Goal: Information Seeking & Learning: Learn about a topic

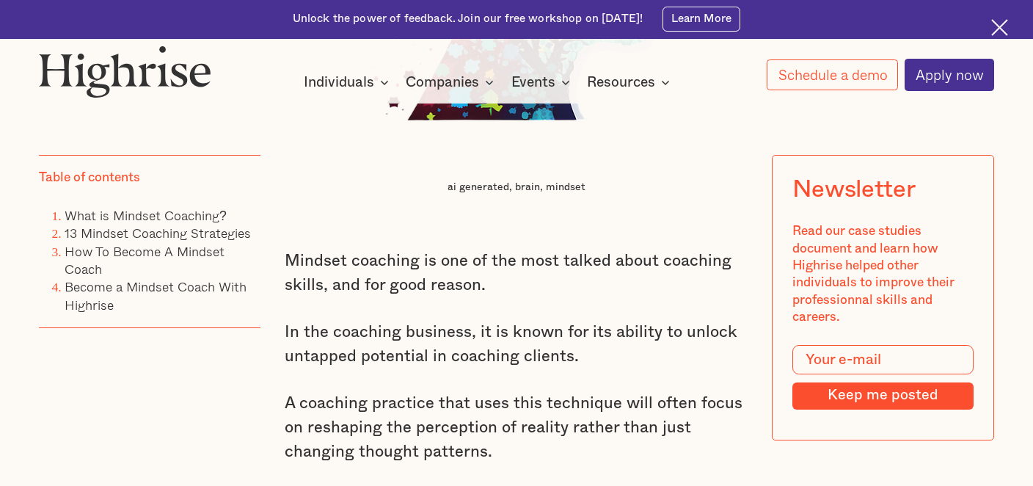
scroll to position [1461, 0]
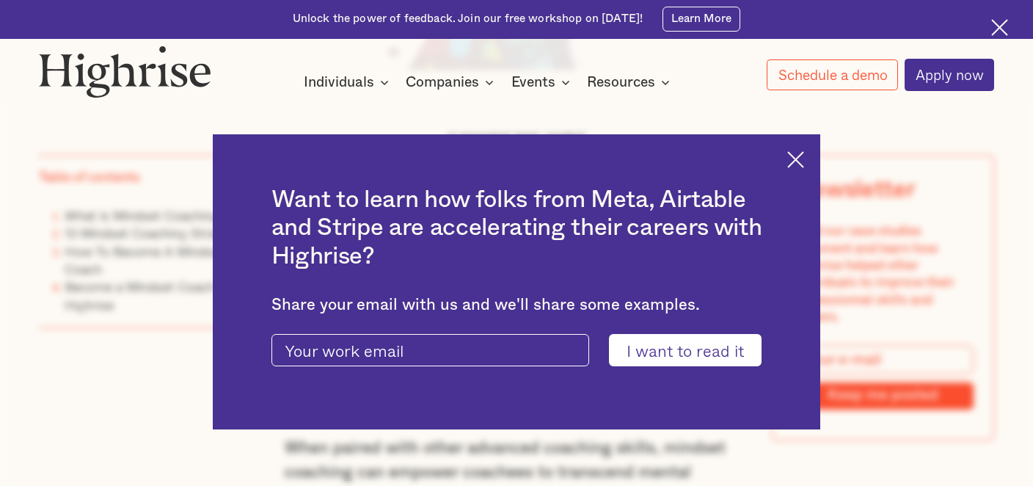
click at [798, 161] on img at bounding box center [795, 159] width 17 height 17
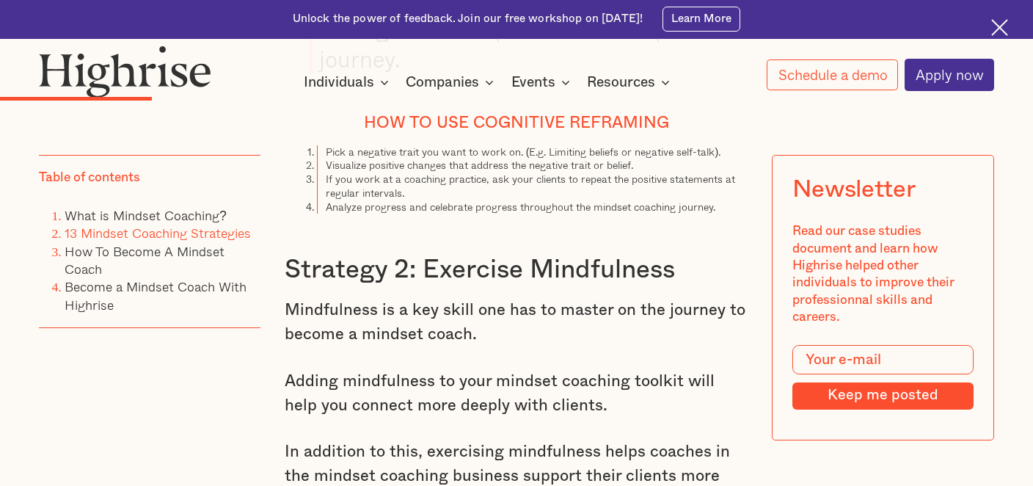
scroll to position [4334, 0]
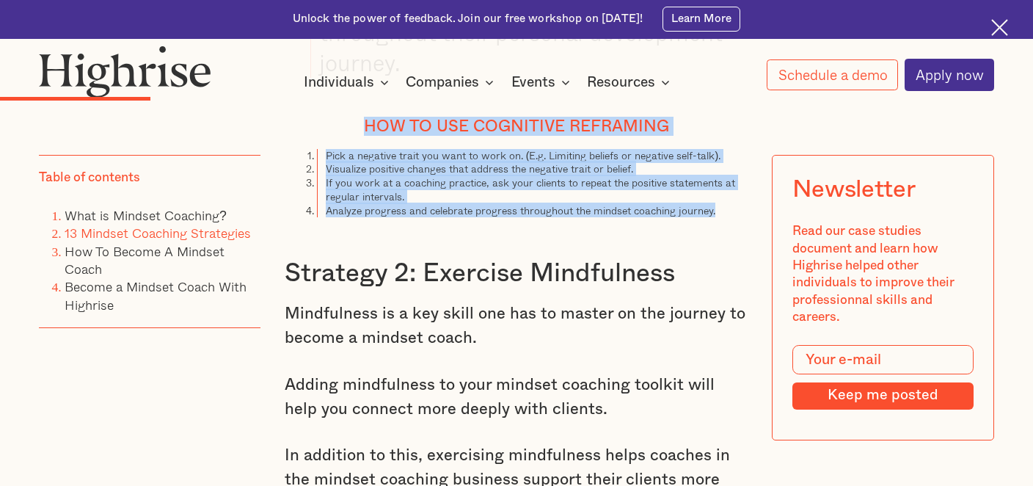
drag, startPoint x: 717, startPoint y: 197, endPoint x: 369, endPoint y: 114, distance: 357.4
copy div "How To Use Cognitive Reframing Pick a negative trait you want to work on. (E.g.…"
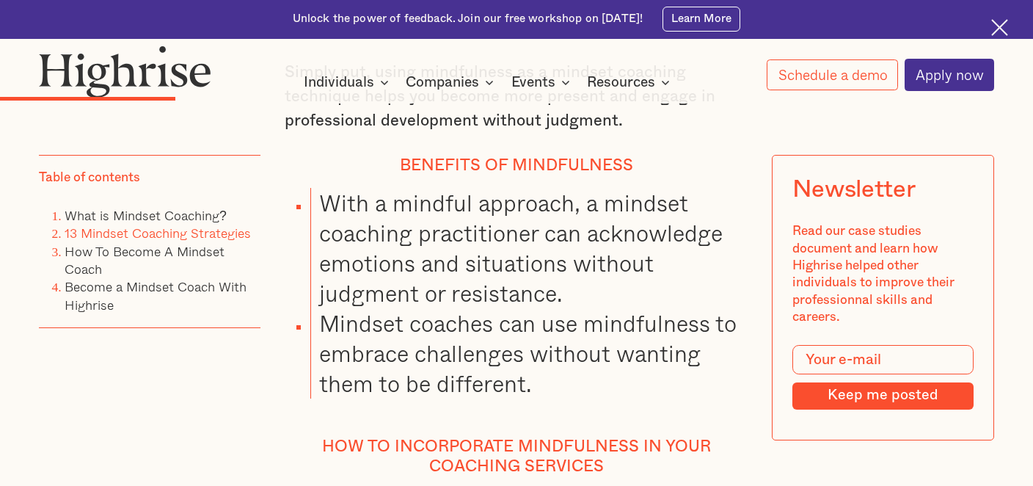
scroll to position [4821, 0]
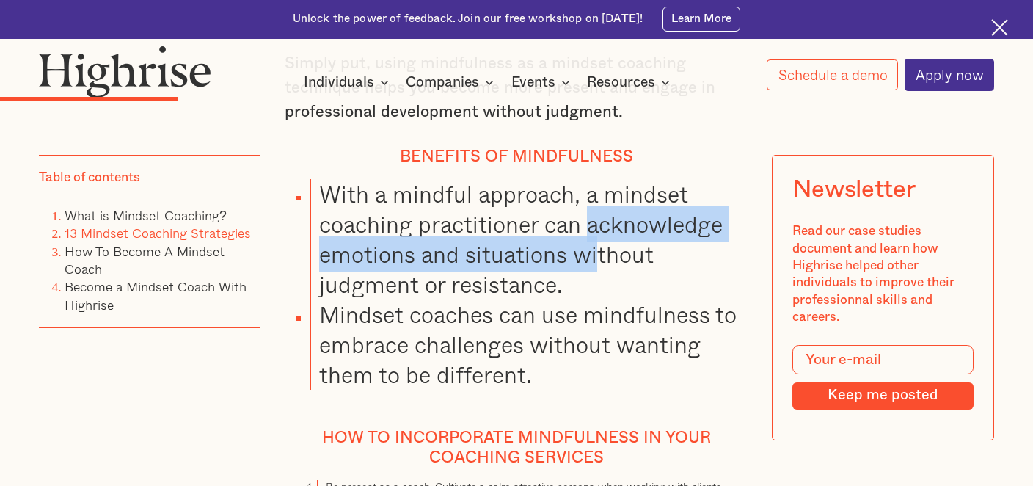
drag, startPoint x: 589, startPoint y: 219, endPoint x: 593, endPoint y: 254, distance: 35.5
click at [593, 253] on li "With a mindful approach, a mindset coaching practitioner can acknowledge emotio…" at bounding box center [529, 239] width 438 height 120
click at [593, 254] on li "With a mindful approach, a mindset coaching practitioner can acknowledge emotio…" at bounding box center [529, 239] width 438 height 120
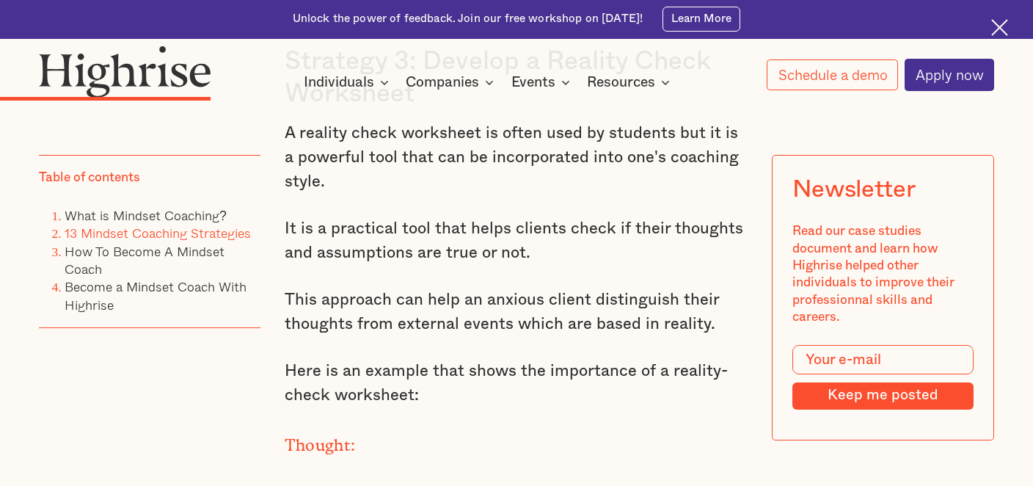
scroll to position [5448, 0]
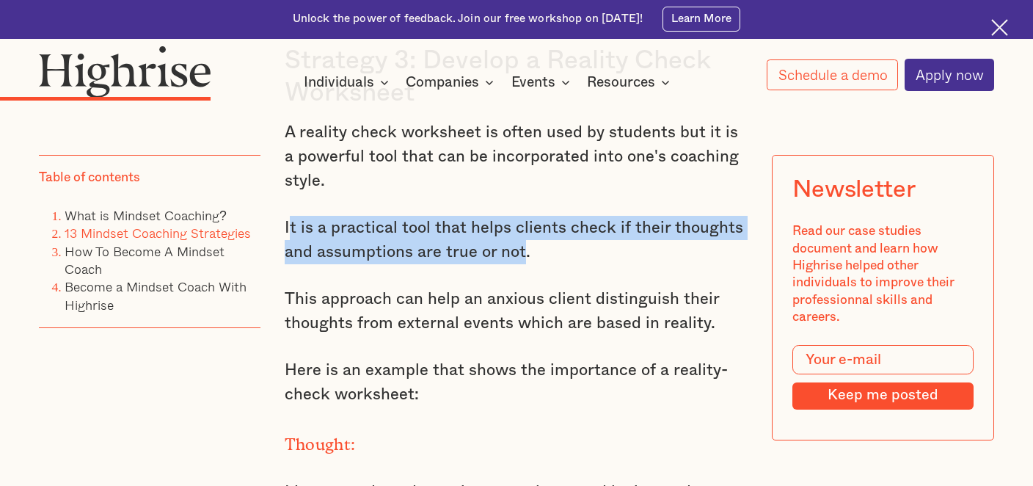
drag, startPoint x: 521, startPoint y: 226, endPoint x: 288, endPoint y: 205, distance: 234.2
click at [288, 216] on p "It is a practical tool that helps clients check if their thoughts and assumptio…" at bounding box center [517, 240] width 464 height 48
copy p "t is a practical tool that helps clients check if their thoughts and assumption…"
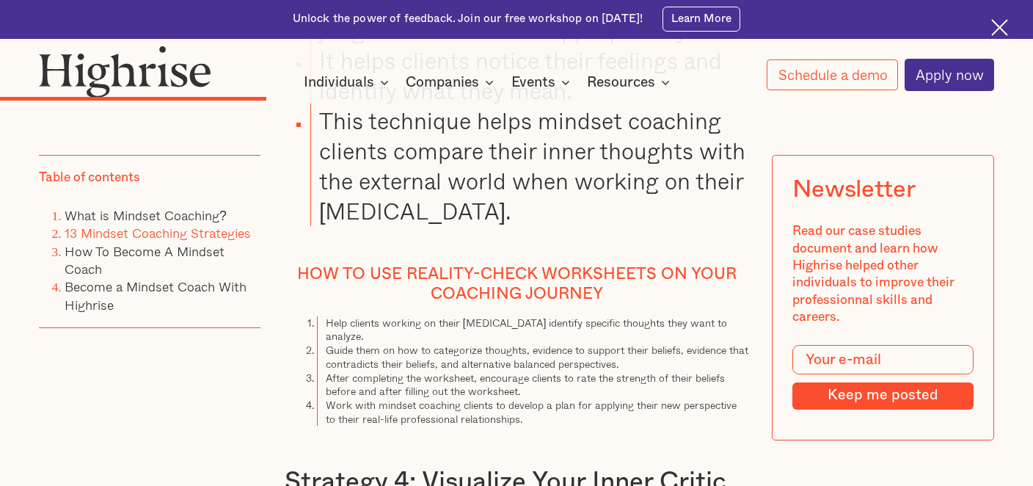
scroll to position [6477, 0]
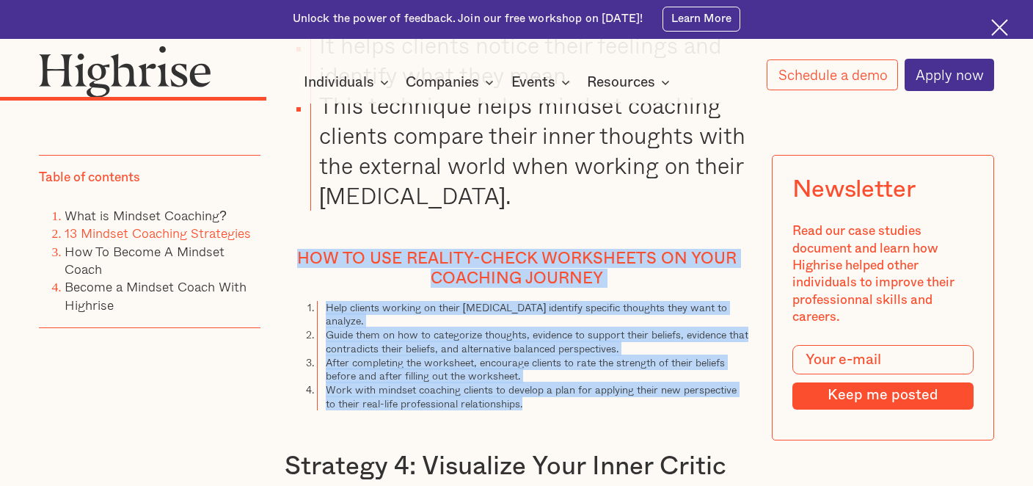
drag, startPoint x: 524, startPoint y: 365, endPoint x: 298, endPoint y: 212, distance: 273.0
click at [298, 212] on div "What is Mindset Coaching? Mindset coaching is a type of personal development th…" at bounding box center [517, 19] width 464 height 7611
copy div "How to use reality-check worksheets on your coaching journey Help clients worki…"
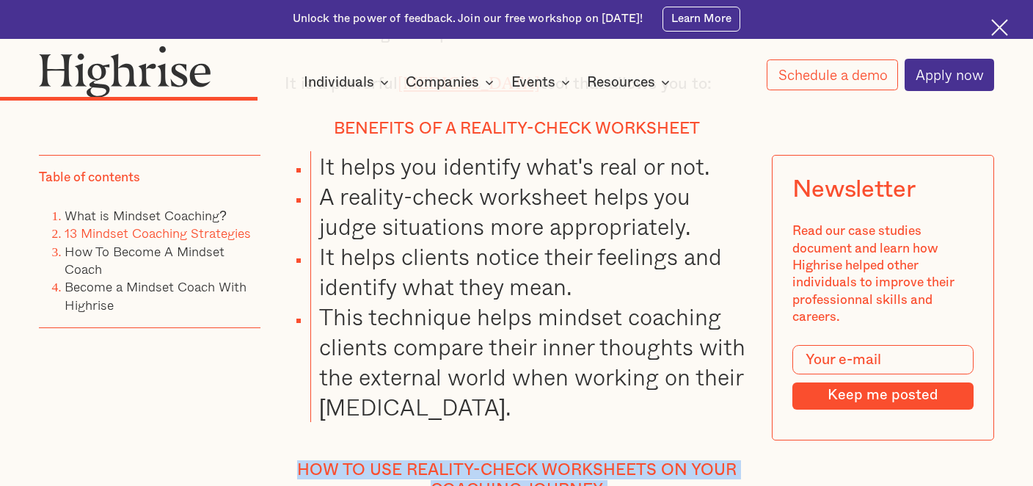
scroll to position [6254, 0]
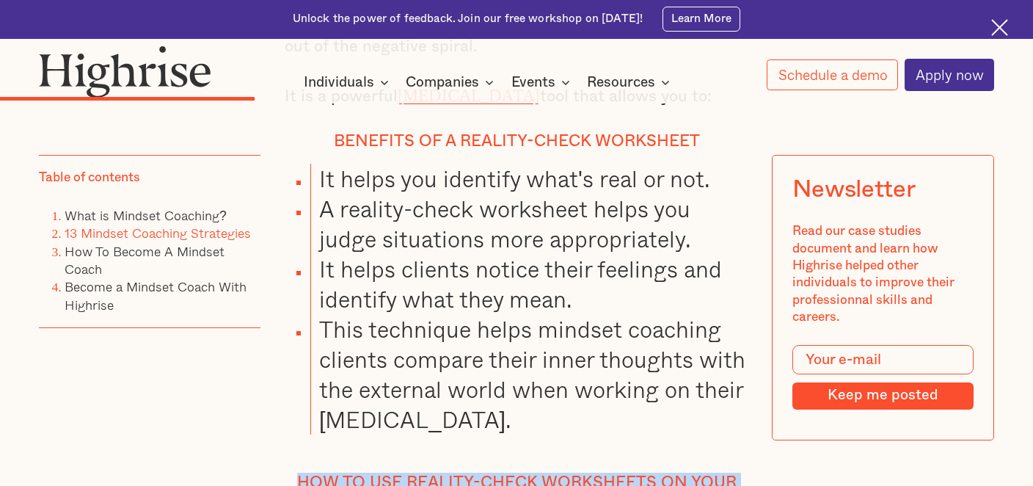
drag, startPoint x: 497, startPoint y: 376, endPoint x: 395, endPoint y: 321, distance: 115.2
click at [395, 322] on li "This technique helps mindset coaching clients compare their inner thoughts with…" at bounding box center [529, 374] width 438 height 120
copy li "compare their inner thoughts with the external world when working on their [MED…"
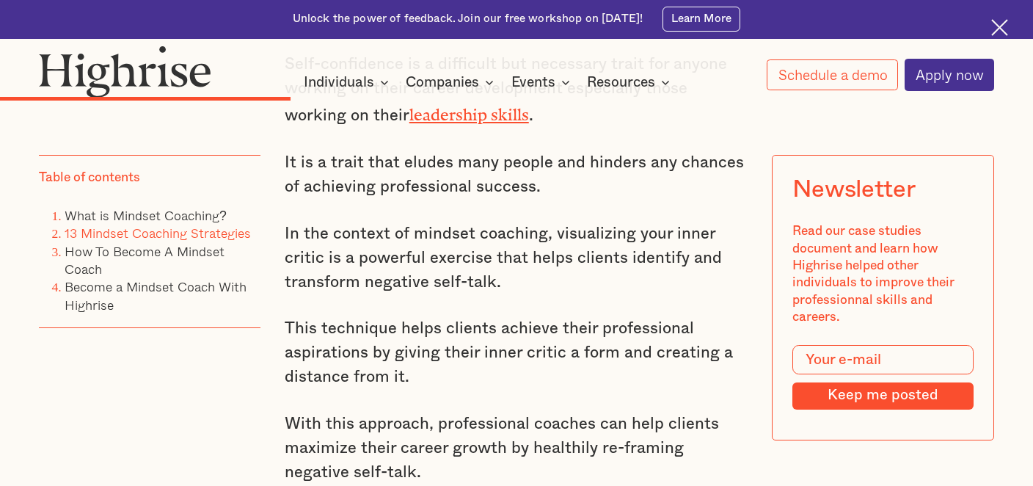
scroll to position [6918, 0]
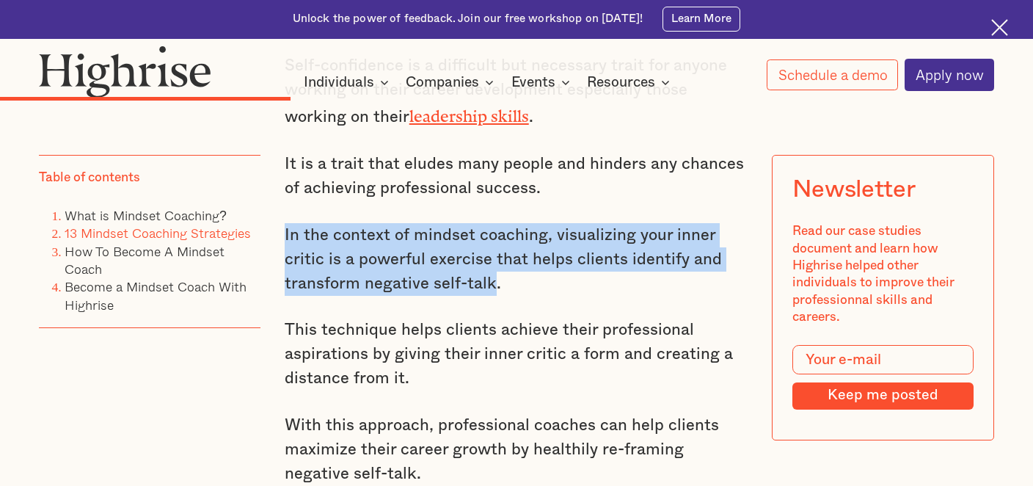
drag, startPoint x: 415, startPoint y: 250, endPoint x: 285, endPoint y: 200, distance: 140.0
click at [285, 223] on p "In the context of mindset coaching, visualizing your inner critic is a powerful…" at bounding box center [517, 259] width 464 height 73
click at [366, 238] on p "In the context of mindset coaching, visualizing your inner critic is a powerful…" at bounding box center [517, 259] width 464 height 73
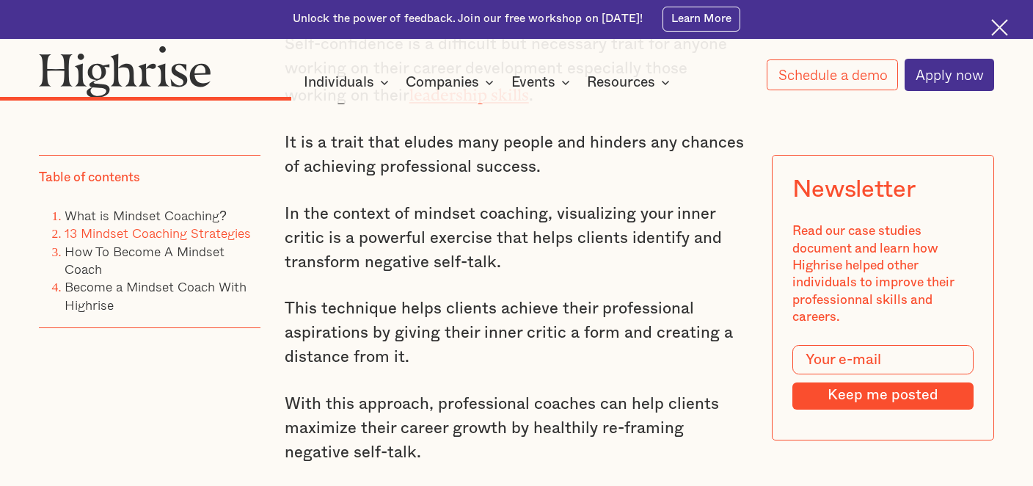
scroll to position [6940, 0]
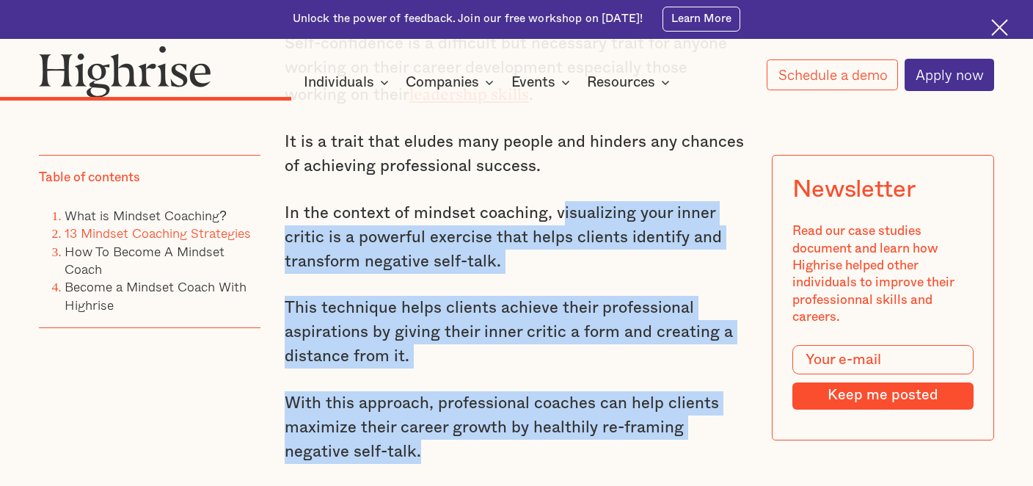
drag, startPoint x: 555, startPoint y: 172, endPoint x: 612, endPoint y: 414, distance: 247.8
copy div "isualizing your inner critic is a powerful exercise that helps clients identify…"
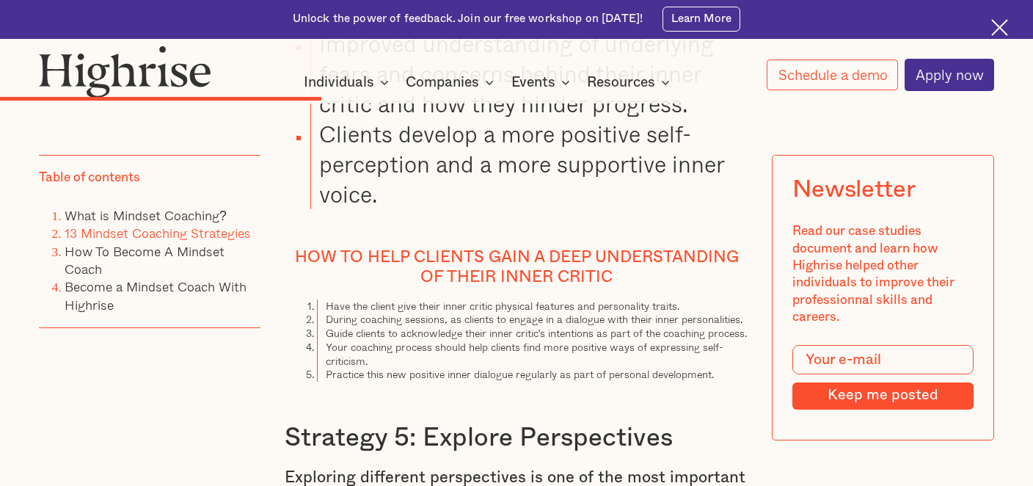
scroll to position [7496, 0]
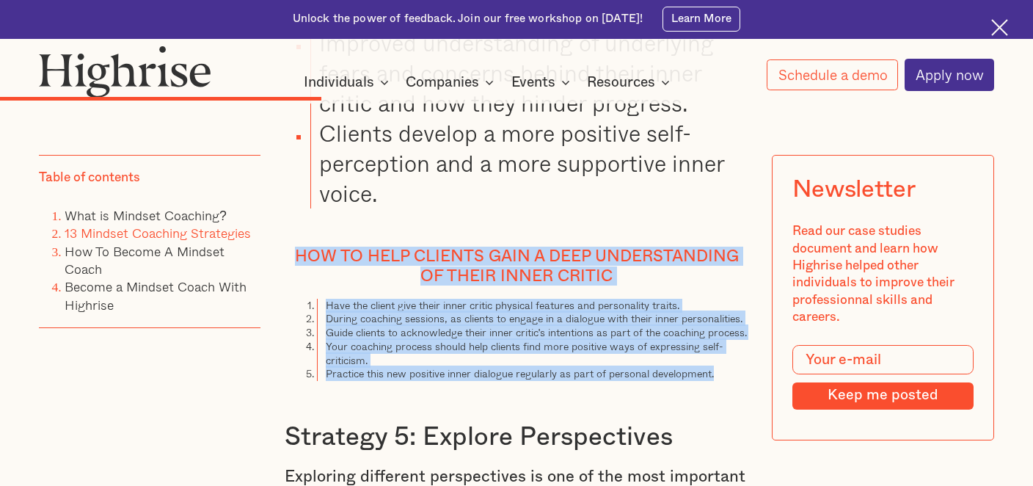
drag, startPoint x: 720, startPoint y: 345, endPoint x: 291, endPoint y: 212, distance: 448.7
copy div "How to help clients gain a deep understanding of their inner critic Have the cl…"
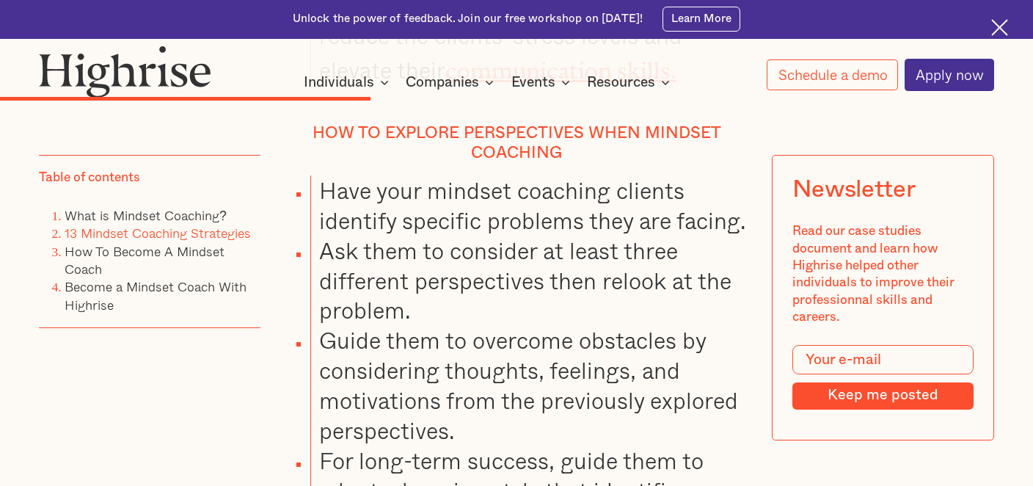
scroll to position [8395, 0]
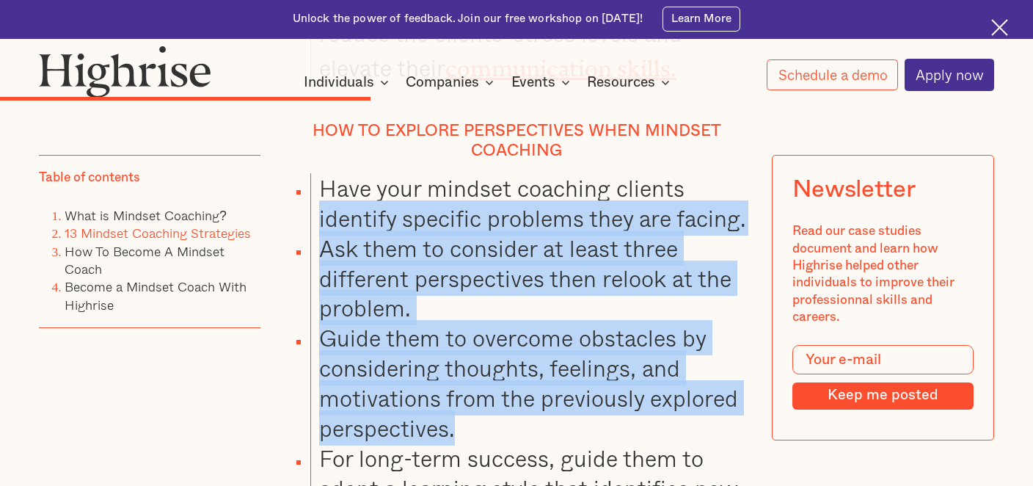
drag, startPoint x: 319, startPoint y: 186, endPoint x: 530, endPoint y: 388, distance: 292.1
click at [530, 388] on ul "Have your mindset coaching clients identify specific problems they are facing. …" at bounding box center [506, 368] width 483 height 390
copy ul "identify specific problems they are facing. Ask them to consider at least three…"
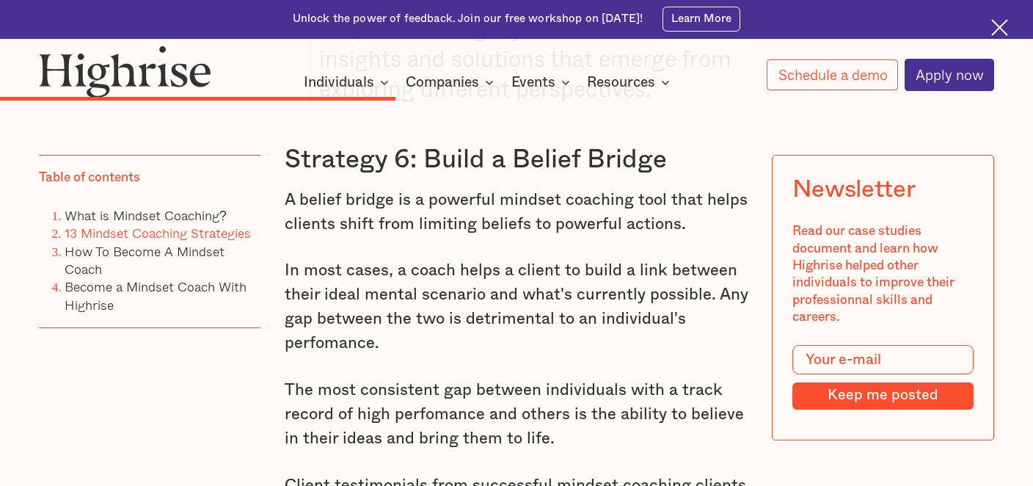
scroll to position [8856, 0]
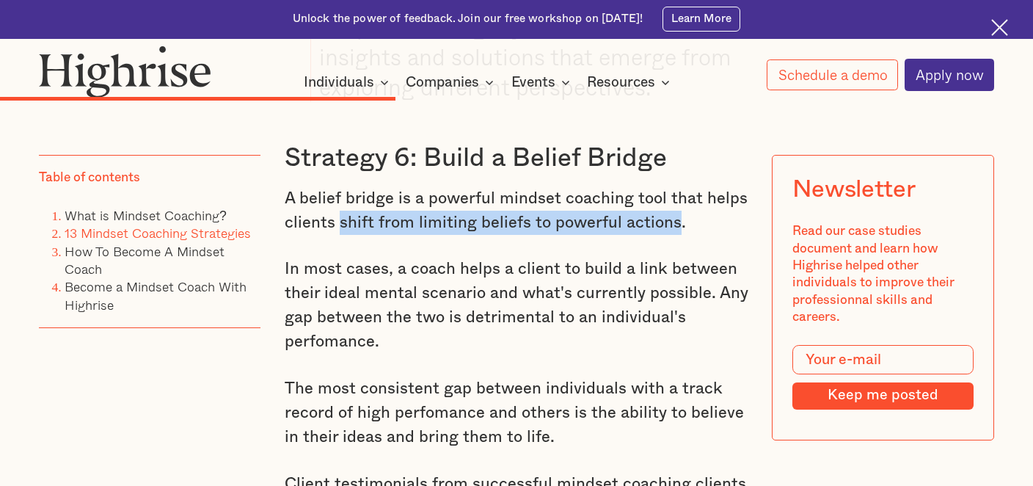
drag, startPoint x: 674, startPoint y: 186, endPoint x: 338, endPoint y: 191, distance: 336.0
click at [338, 191] on p "A belief bridge is a powerful mindset coaching tool that helps clients shift fr…" at bounding box center [517, 210] width 464 height 48
copy p "shift from limiting beliefs to powerful actions"
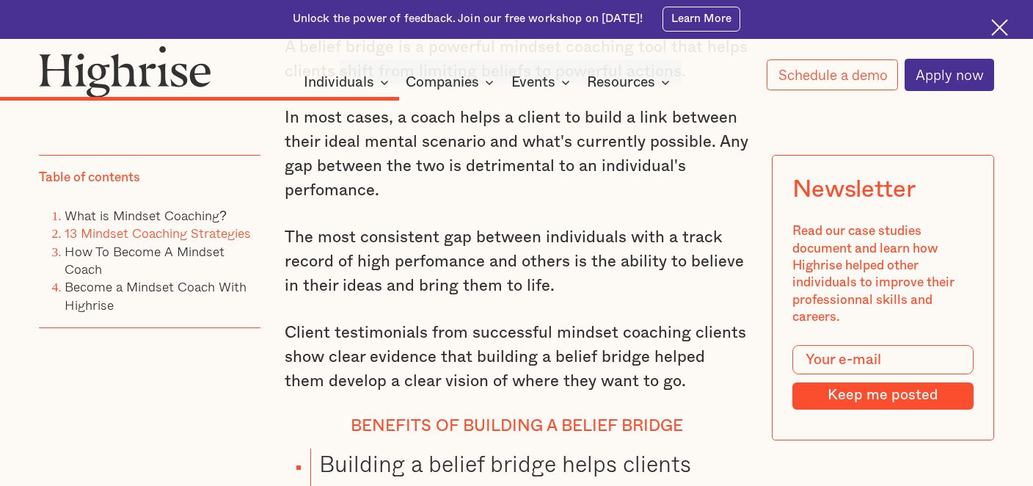
scroll to position [9029, 0]
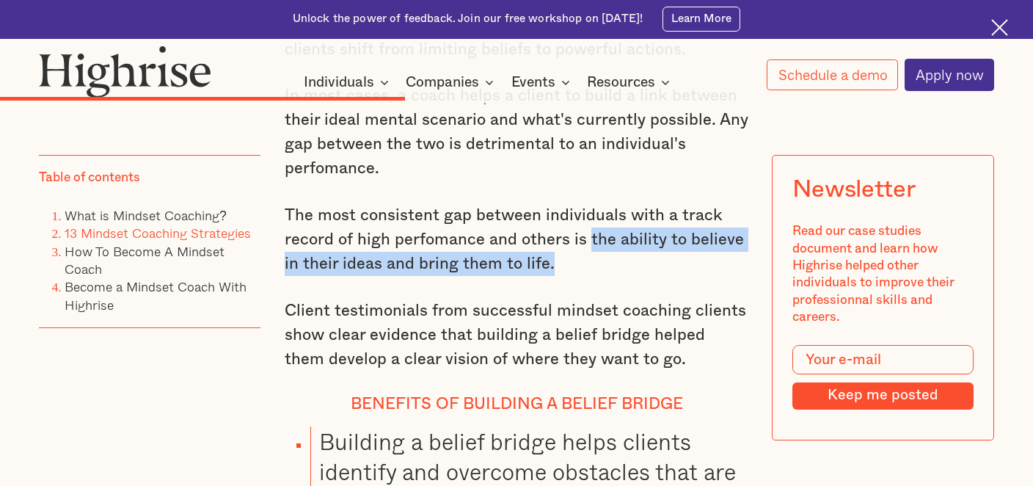
drag, startPoint x: 588, startPoint y: 202, endPoint x: 595, endPoint y: 219, distance: 18.4
click at [595, 219] on p "The most consistent gap between individuals with a track record of high perfoma…" at bounding box center [517, 239] width 464 height 73
copy p "the ability to believe in their ideas and bring them to life."
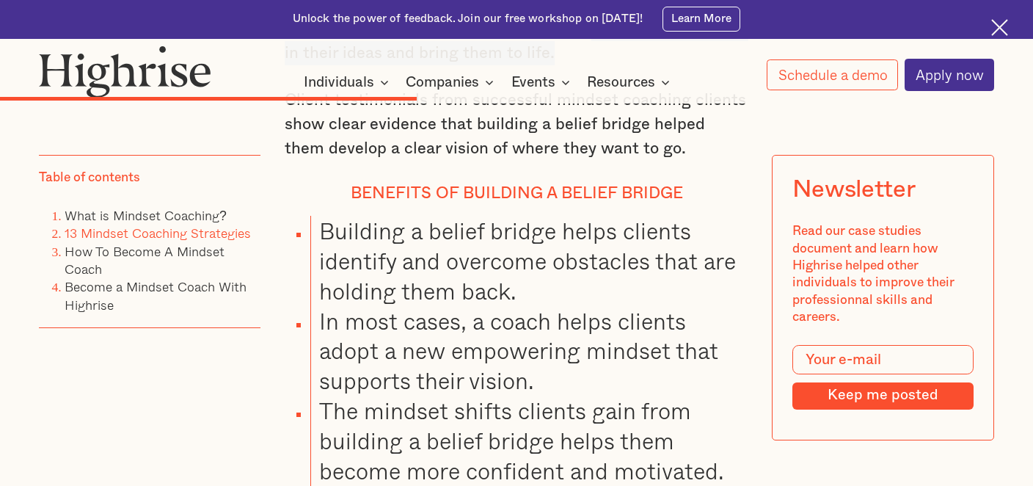
scroll to position [9241, 0]
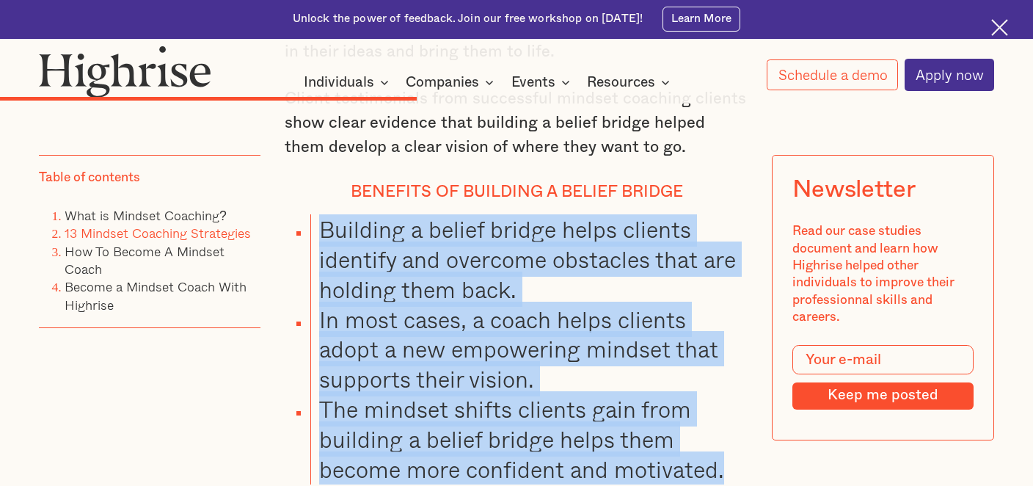
drag, startPoint x: 324, startPoint y: 197, endPoint x: 736, endPoint y: 437, distance: 476.7
click at [736, 437] on ul "Building a belief bridge helps clients identify and overcome obstacles that are…" at bounding box center [506, 349] width 483 height 271
copy ul "Building a belief bridge helps clients identify and overcome obstacles that are…"
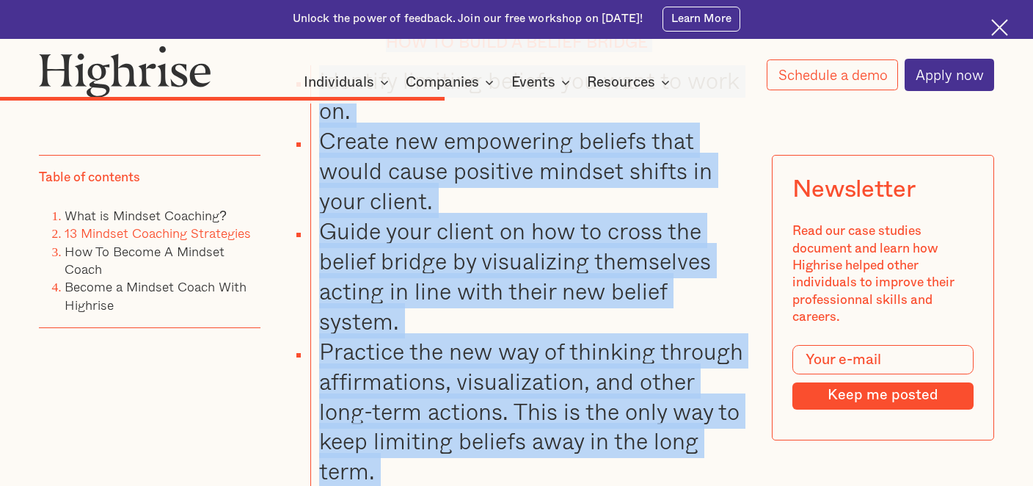
scroll to position [9764, 0]
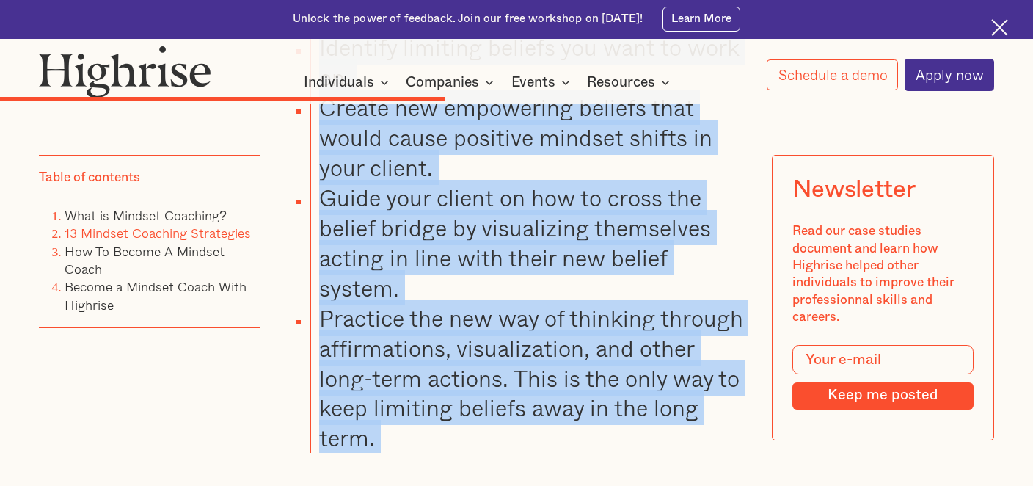
drag, startPoint x: 389, startPoint y: 161, endPoint x: 537, endPoint y: 419, distance: 297.7
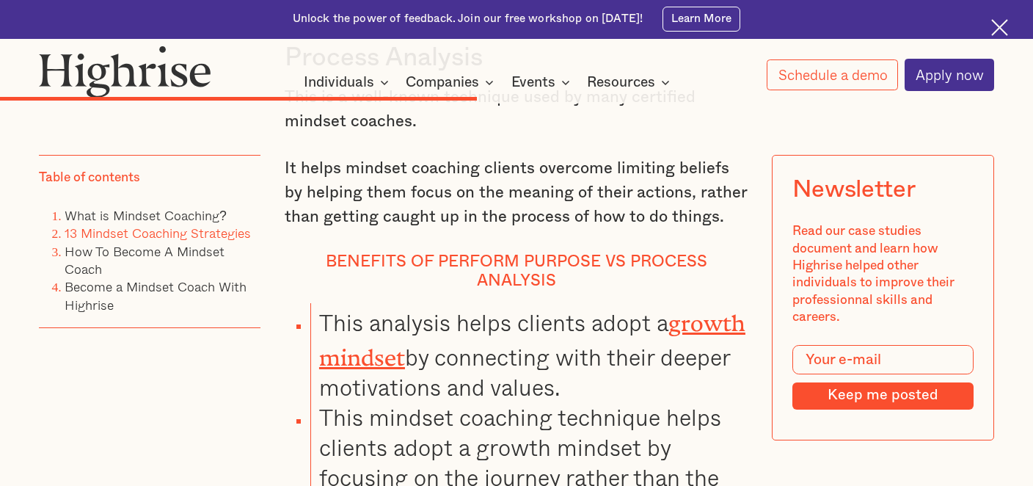
scroll to position [10350, 0]
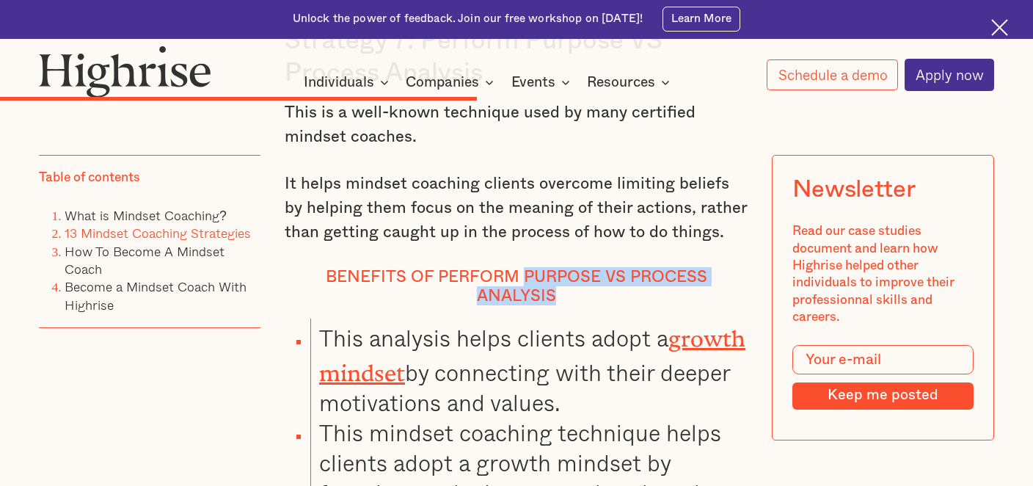
drag, startPoint x: 747, startPoint y: 241, endPoint x: 487, endPoint y: 238, distance: 260.4
click at [487, 267] on h4 "Benefits of perform purpose vs process analysis" at bounding box center [517, 286] width 464 height 39
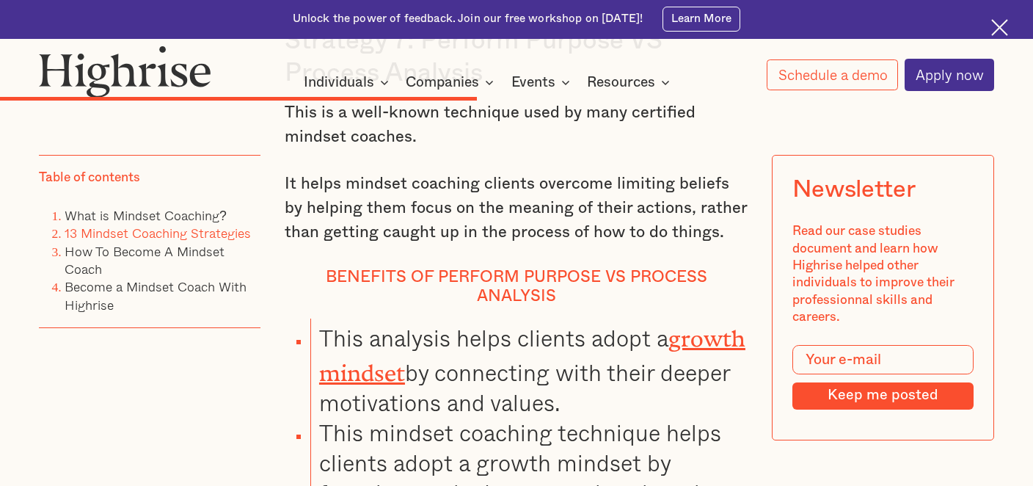
click at [547, 318] on li "This analysis helps clients adopt a growth mindset by connecting with their dee…" at bounding box center [529, 367] width 438 height 99
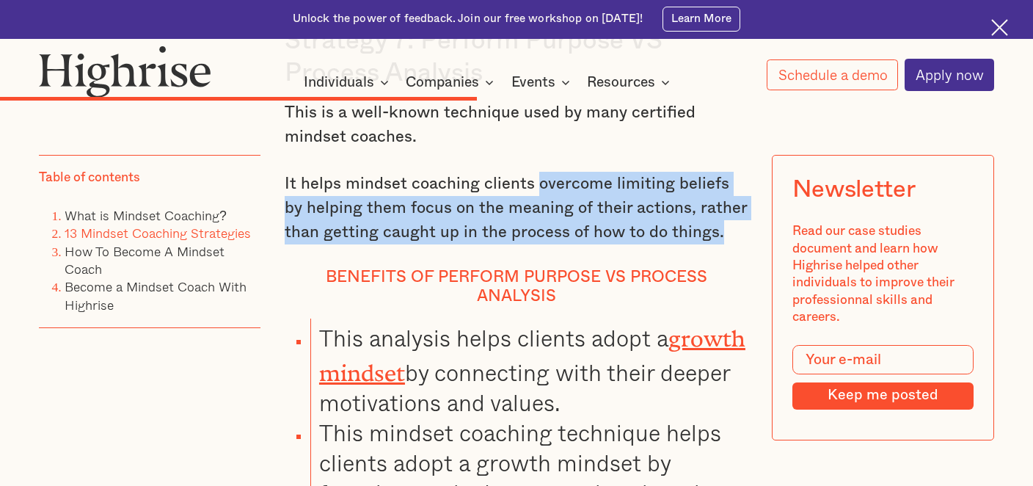
drag, startPoint x: 536, startPoint y: 147, endPoint x: 722, endPoint y: 205, distance: 195.1
click at [722, 205] on p "It helps mindset coaching clients overcome limiting beliefs by helping them foc…" at bounding box center [517, 208] width 464 height 73
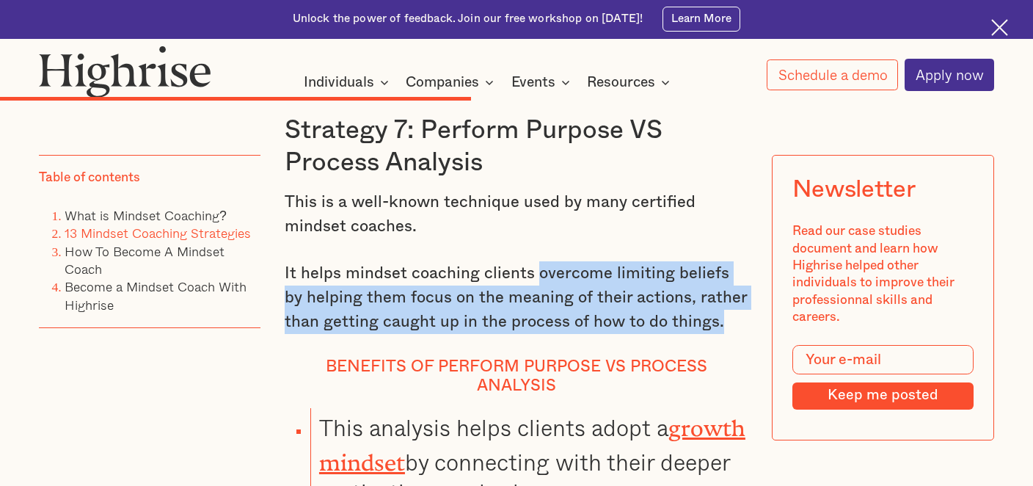
scroll to position [10234, 0]
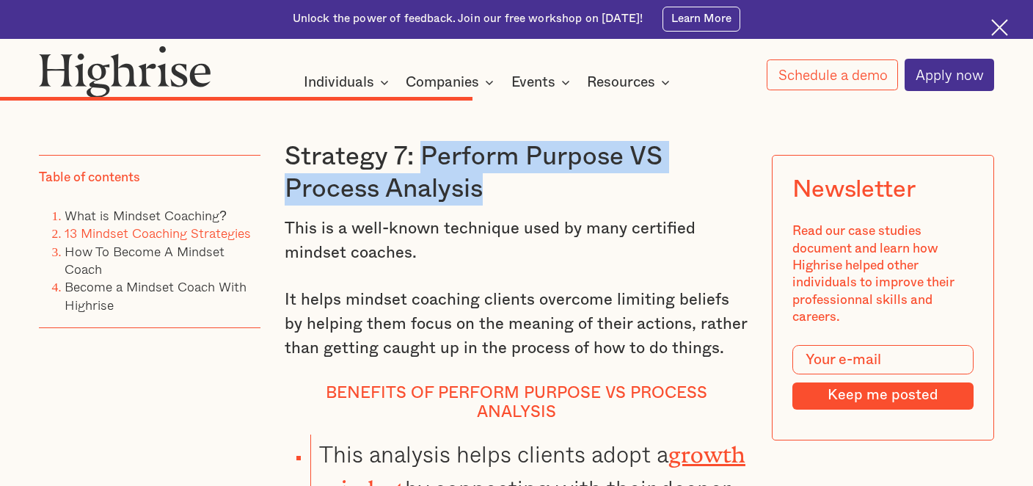
drag, startPoint x: 480, startPoint y: 161, endPoint x: 419, endPoint y: 127, distance: 70.2
click at [419, 141] on h3 "Strategy 7: Perform Purpose VS Process Analysis" at bounding box center [517, 173] width 464 height 65
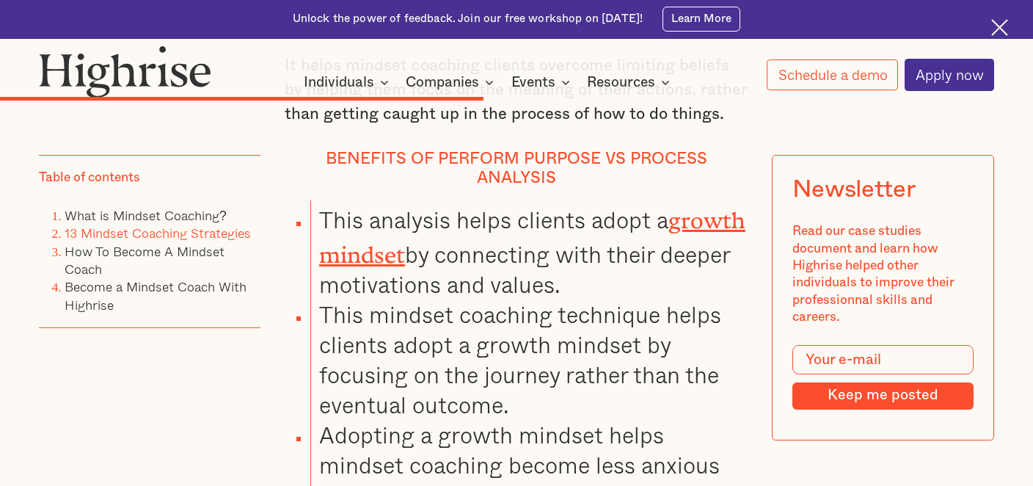
scroll to position [10479, 0]
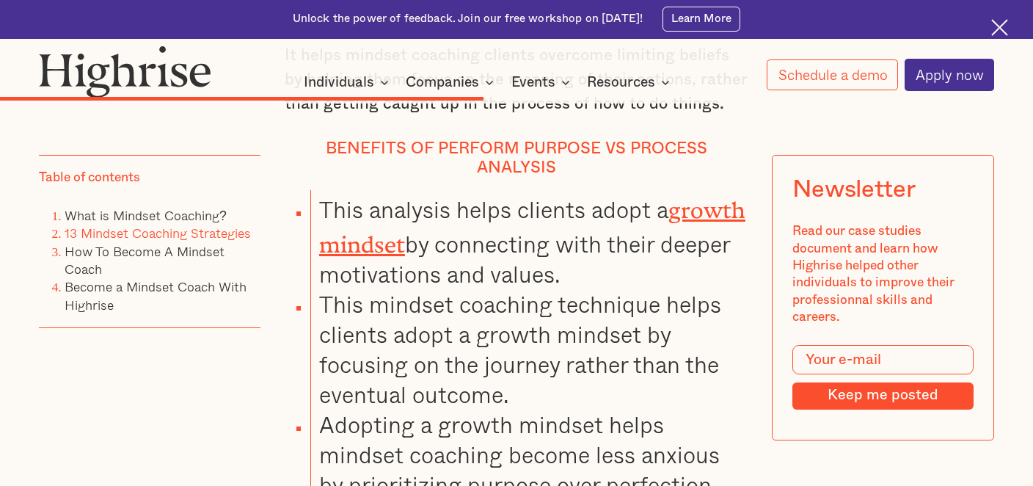
drag, startPoint x: 490, startPoint y: 183, endPoint x: 568, endPoint y: 189, distance: 78.8
click at [528, 190] on li "This analysis helps clients adopt a growth mindset by connecting with their dee…" at bounding box center [529, 239] width 438 height 99
click at [589, 193] on li "This analysis helps clients adopt a growth mindset by connecting with their dee…" at bounding box center [529, 239] width 438 height 99
drag, startPoint x: 494, startPoint y: 181, endPoint x: 651, endPoint y: 221, distance: 161.9
click at [651, 221] on li "This analysis helps clients adopt a growth mindset by connecting with their dee…" at bounding box center [529, 239] width 438 height 99
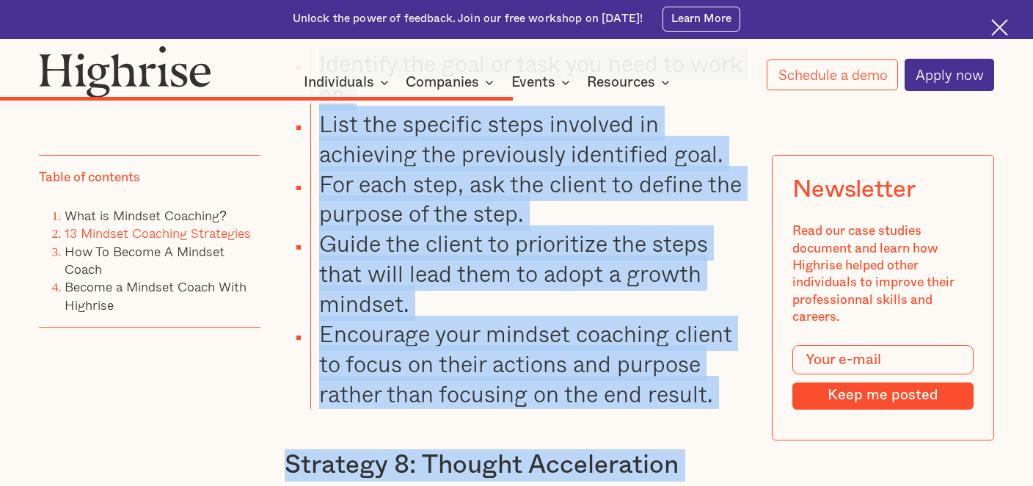
scroll to position [11012, 0]
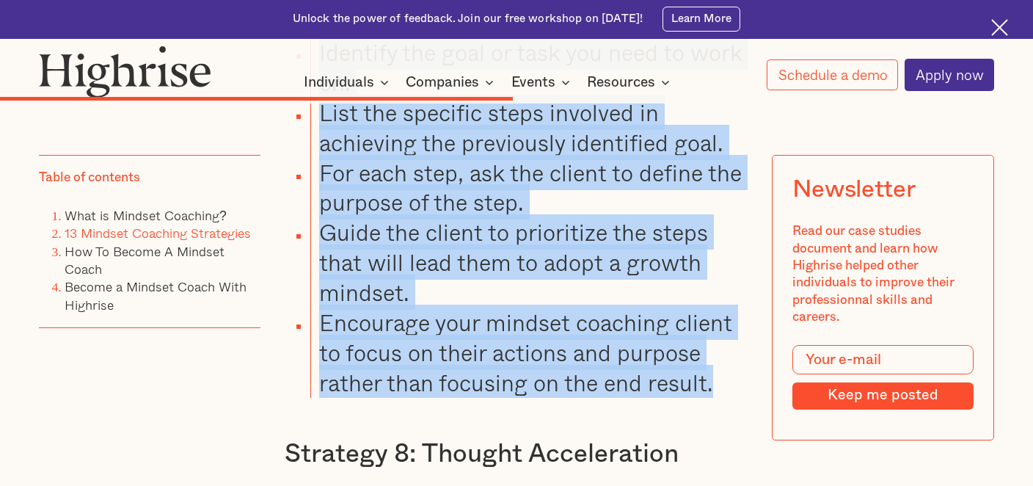
drag, startPoint x: 308, startPoint y: 144, endPoint x: 714, endPoint y: 330, distance: 446.7
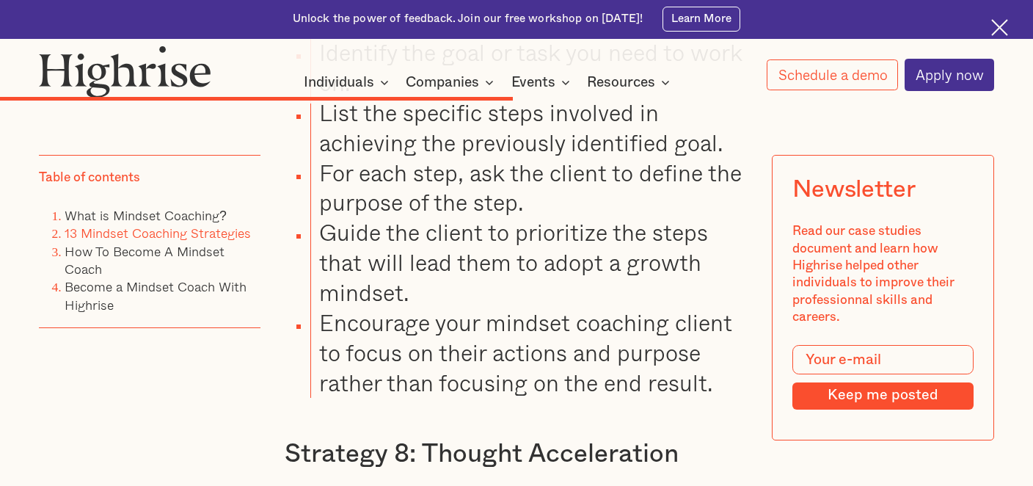
click at [678, 438] on h3 "Strategy 8: Thought Acceleration" at bounding box center [517, 454] width 464 height 32
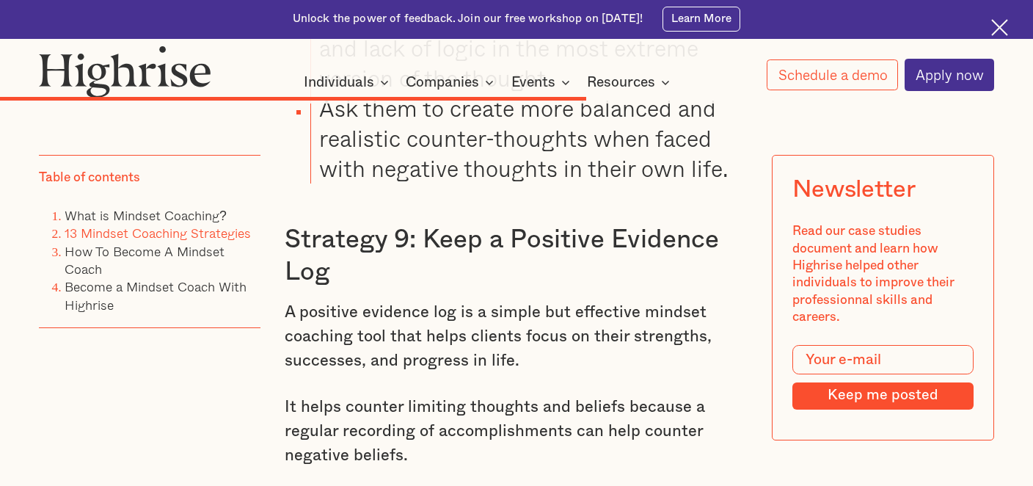
scroll to position [12403, 0]
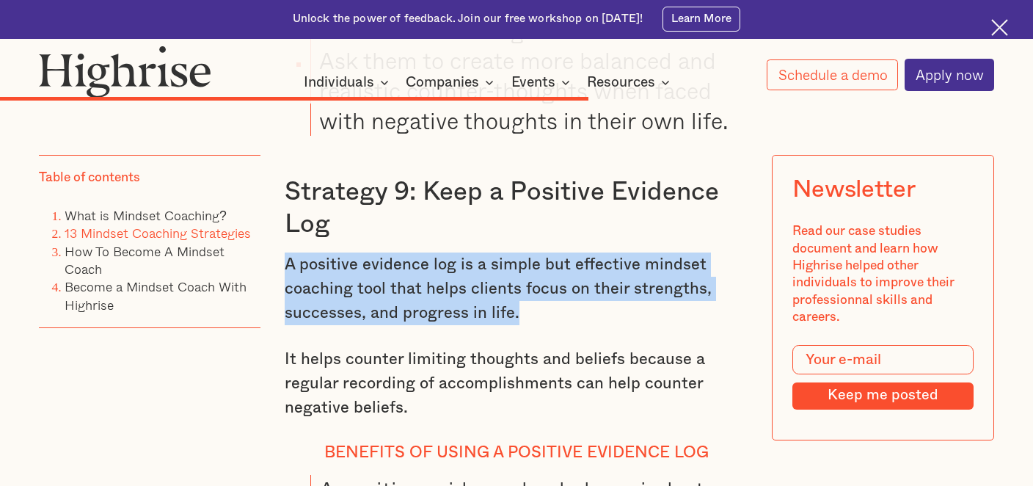
drag, startPoint x: 522, startPoint y: 256, endPoint x: 283, endPoint y: 212, distance: 242.4
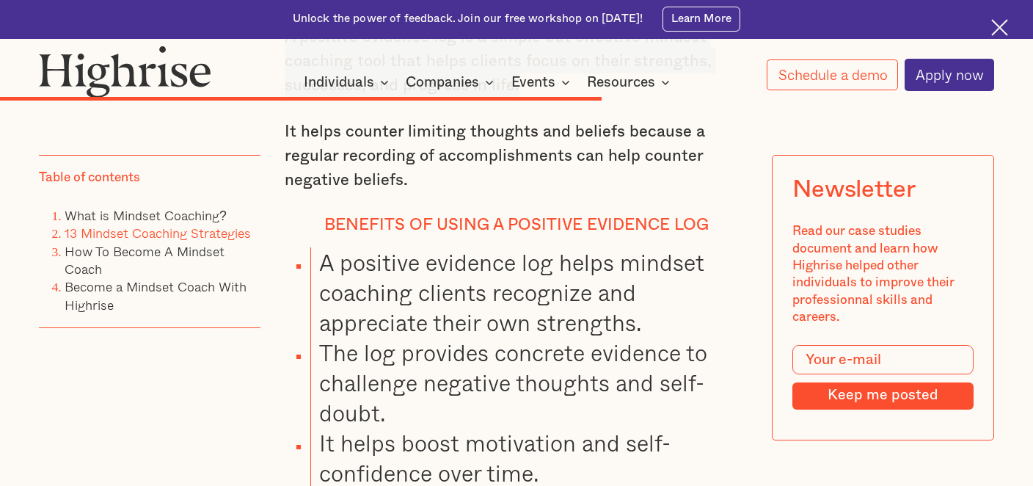
scroll to position [12648, 0]
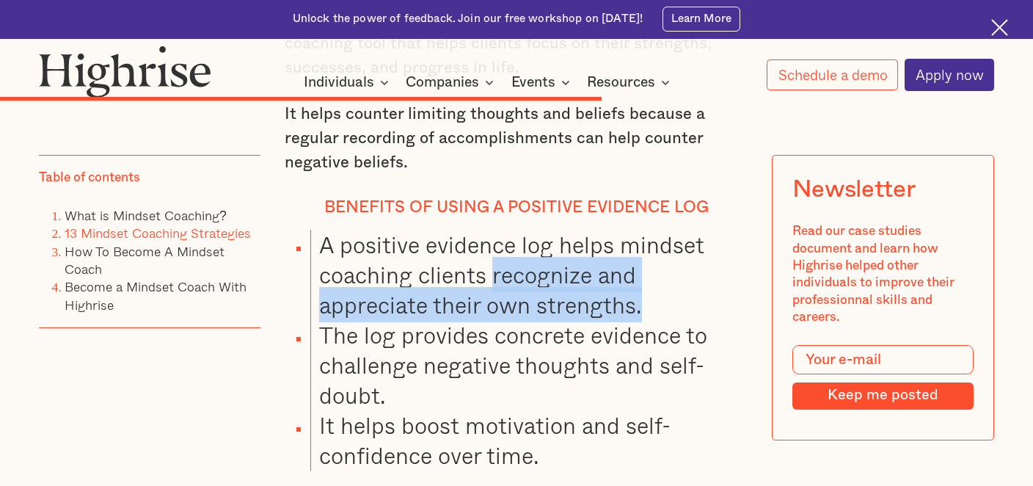
drag, startPoint x: 640, startPoint y: 241, endPoint x: 490, endPoint y: 222, distance: 151.6
click at [490, 230] on li "A positive evidence log helps mindset coaching clients recognize and appreciate…" at bounding box center [529, 275] width 438 height 90
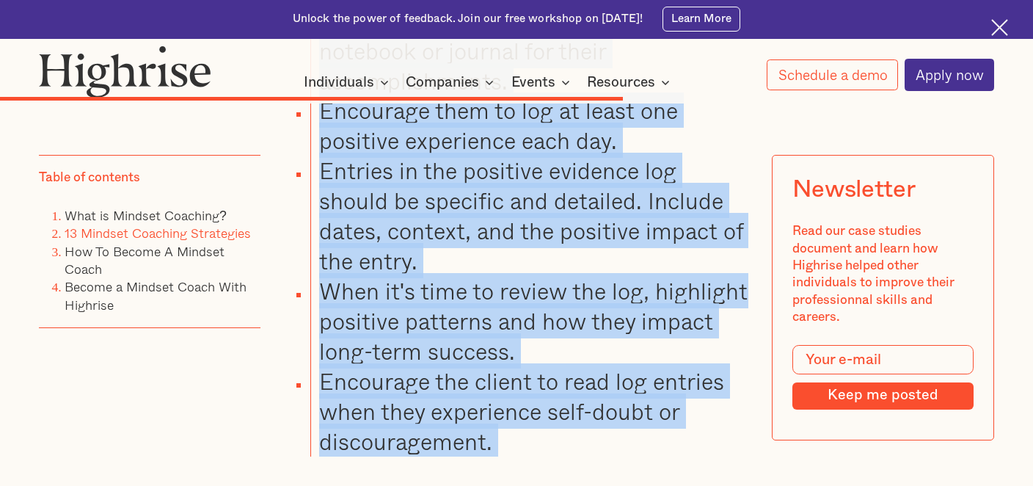
scroll to position [13209, 0]
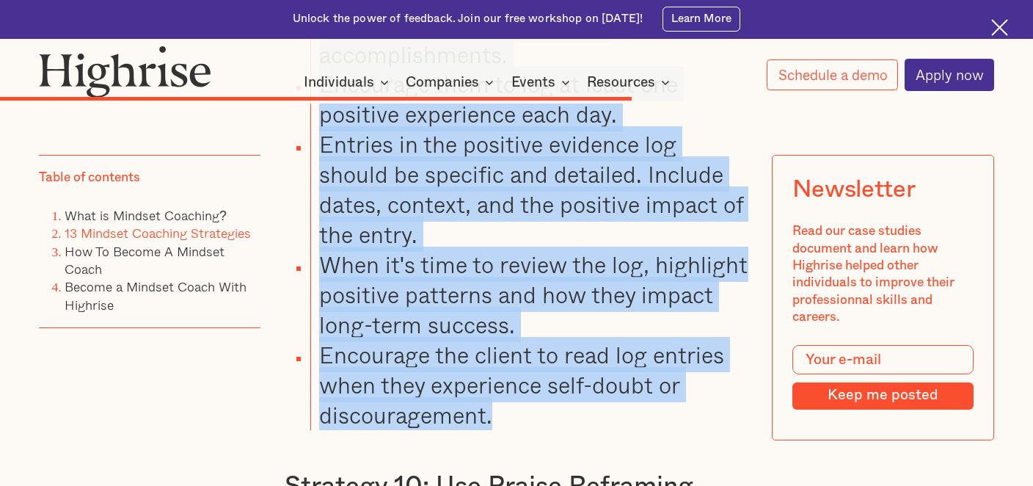
drag, startPoint x: 346, startPoint y: 143, endPoint x: 491, endPoint y: 344, distance: 248.0
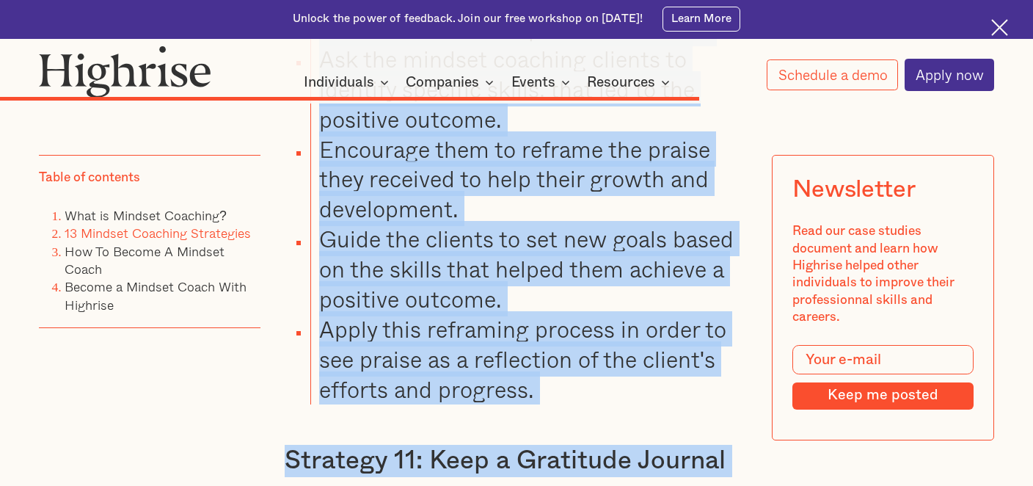
scroll to position [14553, 0]
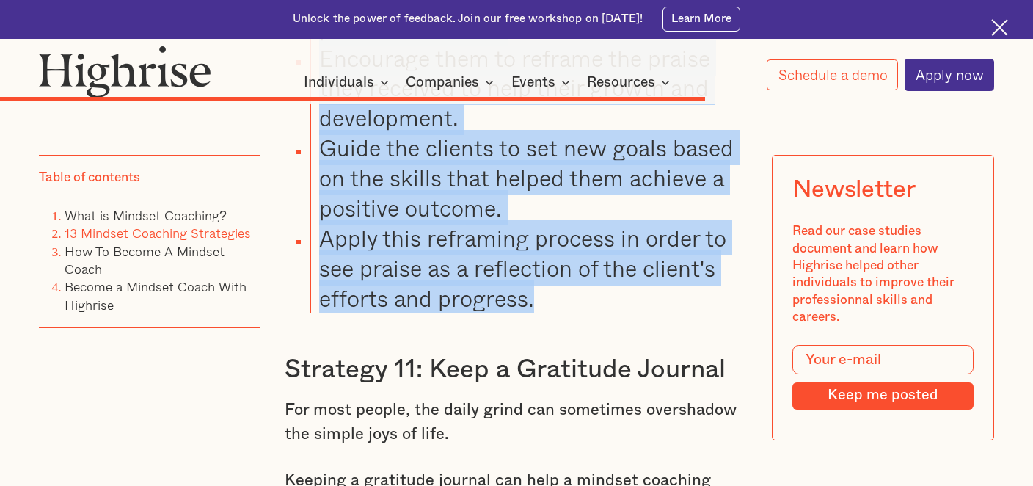
drag, startPoint x: 352, startPoint y: 144, endPoint x: 549, endPoint y: 234, distance: 216.7
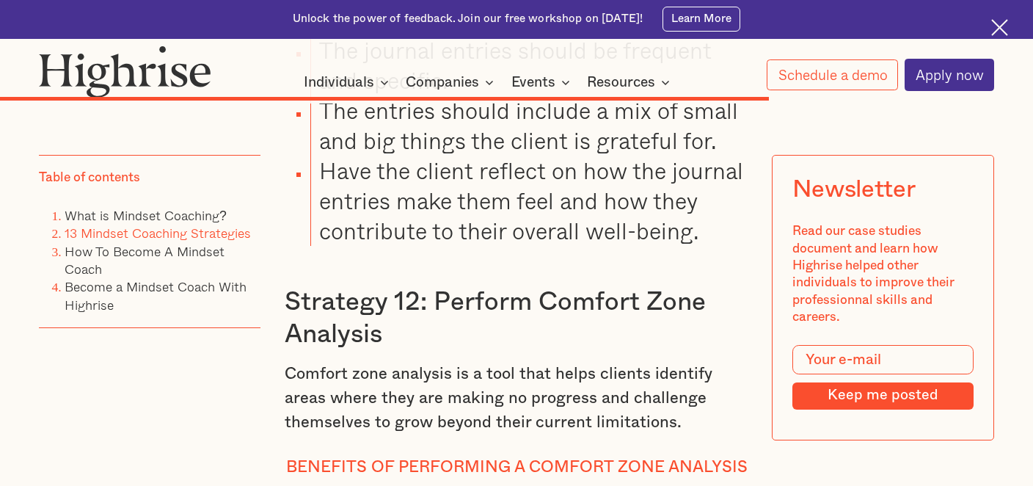
scroll to position [15731, 0]
click at [234, 428] on div "Table of contents What is Mindset Coaching? 13 Mindset Coaching Strategies How …" at bounding box center [150, 316] width 222 height 323
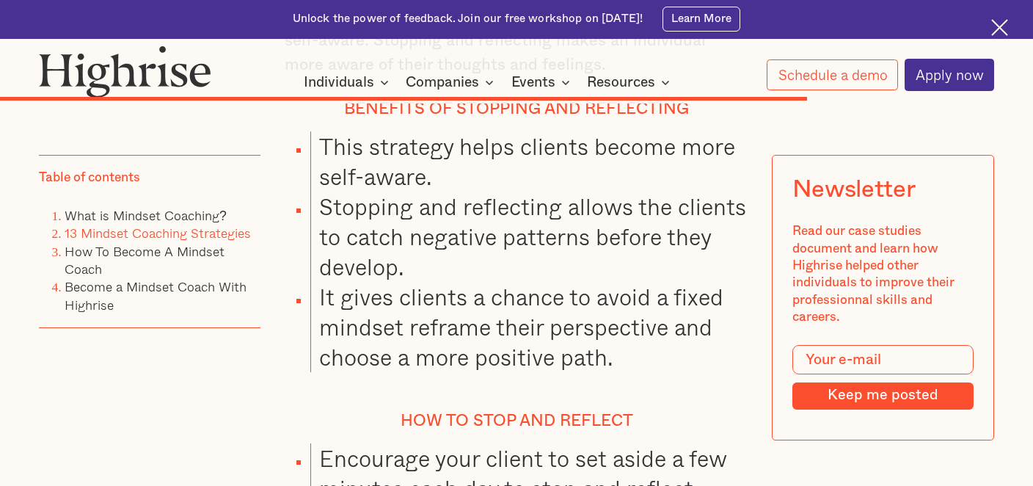
scroll to position [16969, 0]
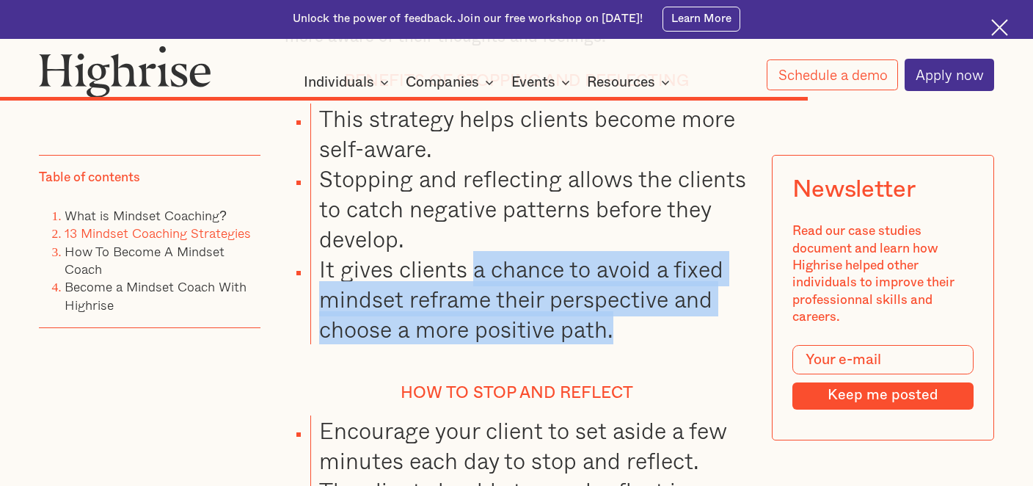
drag, startPoint x: 618, startPoint y: 221, endPoint x: 475, endPoint y: 168, distance: 153.2
click at [474, 254] on li "It gives clients a chance to avoid a fixed mindset reframe their perspective an…" at bounding box center [529, 299] width 438 height 90
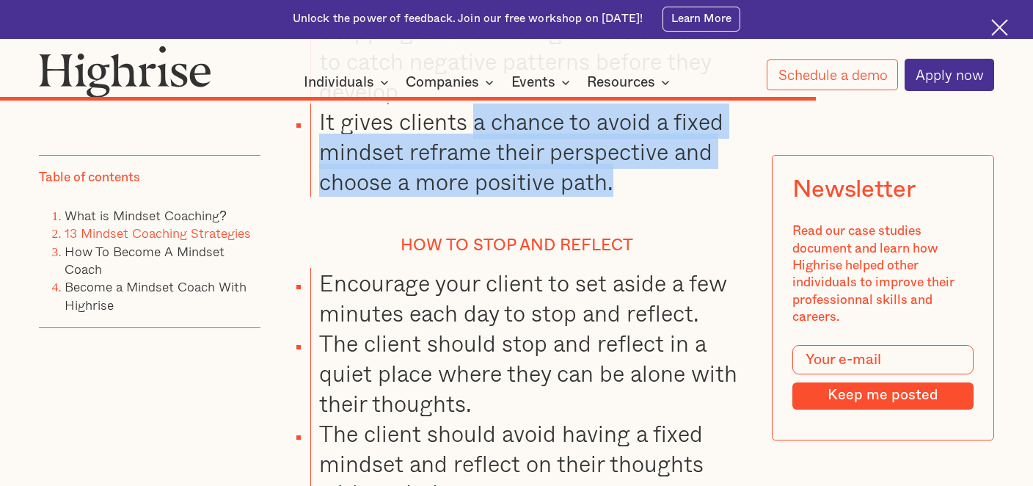
scroll to position [17143, 0]
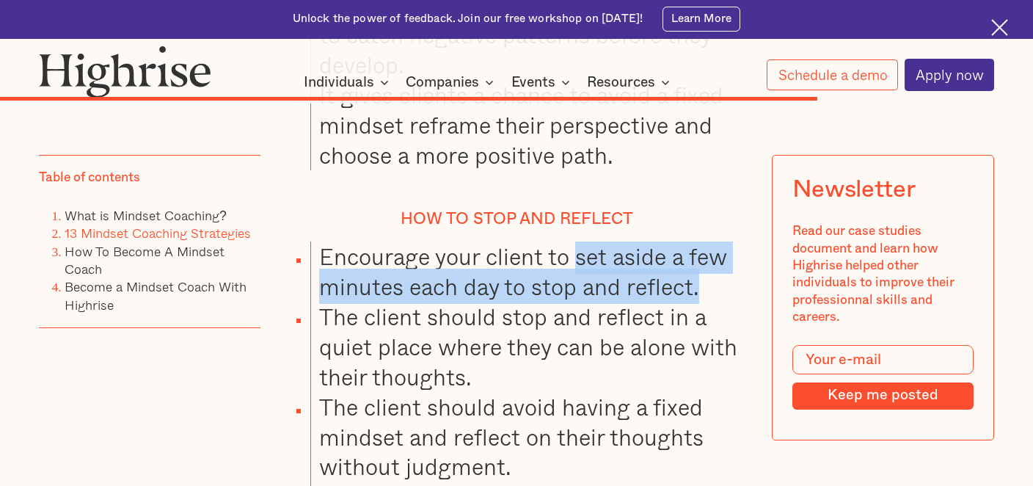
drag, startPoint x: 696, startPoint y: 178, endPoint x: 575, endPoint y: 157, distance: 122.9
click at [575, 241] on li "Encourage your client to set aside a few minutes each day to stop and reflect." at bounding box center [529, 271] width 438 height 60
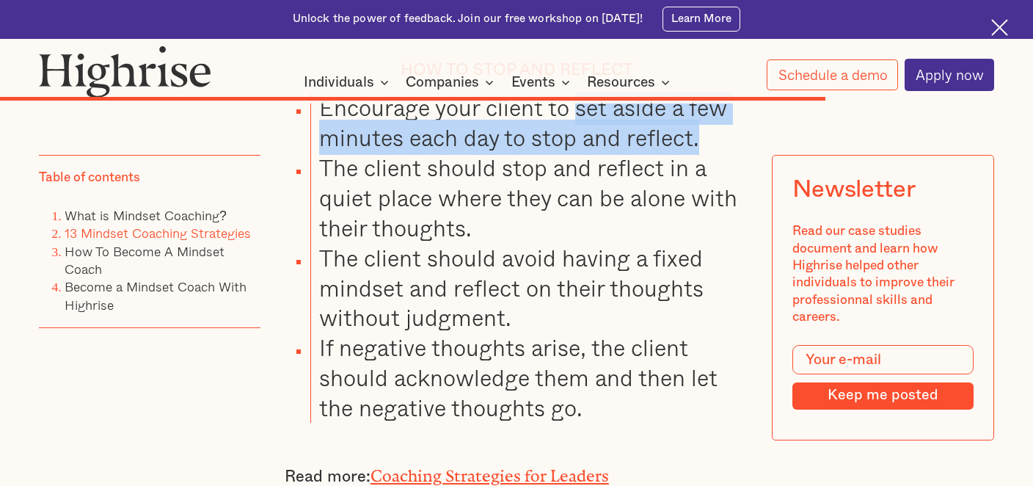
scroll to position [17299, 0]
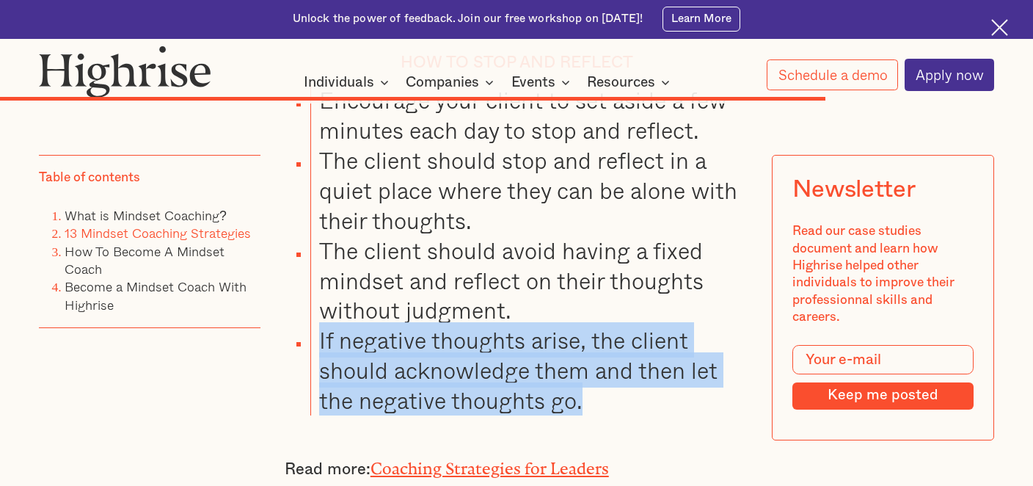
drag, startPoint x: 580, startPoint y: 290, endPoint x: 321, endPoint y: 233, distance: 265.7
click at [321, 325] on li "If negative thoughts arise, the client should acknowledge them and then let the…" at bounding box center [529, 370] width 438 height 90
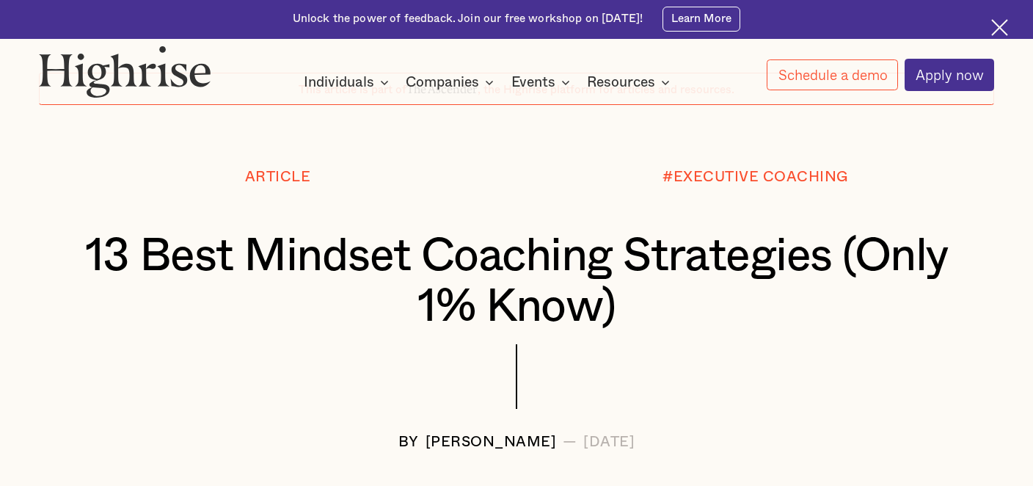
scroll to position [0, 0]
